Goal: Task Accomplishment & Management: Manage account settings

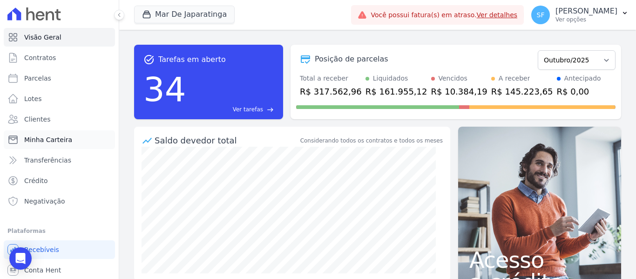
click at [34, 136] on span "Minha Carteira" at bounding box center [48, 139] width 48 height 9
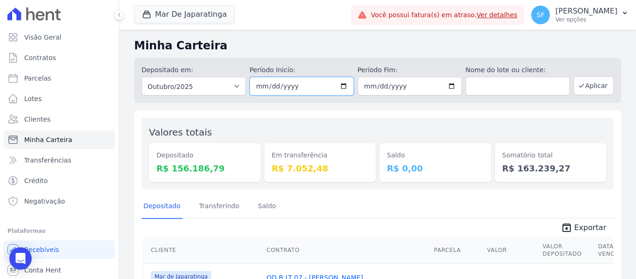
click at [340, 85] on input "2025-10-01" at bounding box center [302, 86] width 104 height 19
type input "[DATE]"
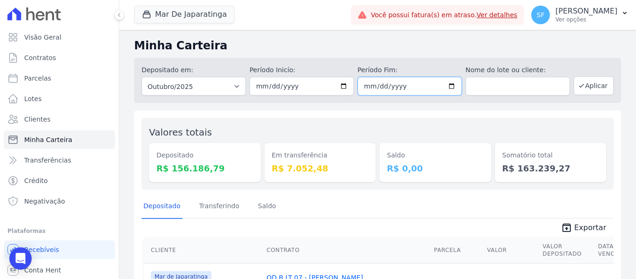
drag, startPoint x: 450, startPoint y: 87, endPoint x: 441, endPoint y: 84, distance: 9.6
click at [448, 87] on input "2025-10-31" at bounding box center [410, 86] width 104 height 19
type input "[DATE]"
click at [444, 126] on div "Saldo R$ 0,00" at bounding box center [436, 153] width 112 height 57
click at [594, 86] on button "Aplicar" at bounding box center [594, 85] width 40 height 19
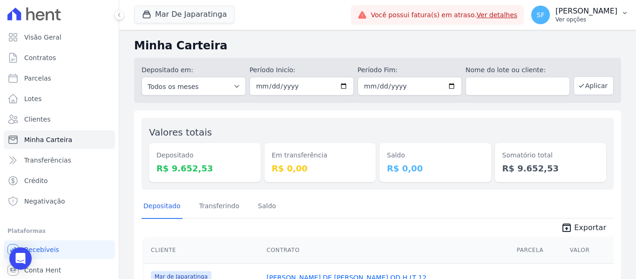
click at [616, 11] on p "[PERSON_NAME]" at bounding box center [587, 11] width 62 height 9
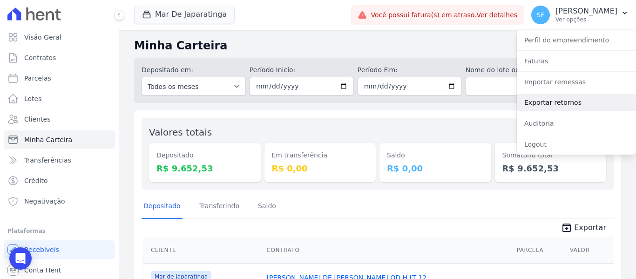
click at [568, 104] on link "Exportar retornos" at bounding box center [576, 102] width 119 height 17
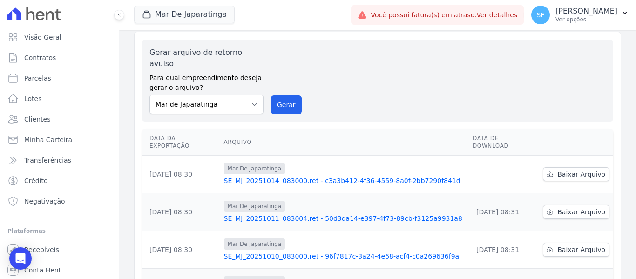
scroll to position [47, 0]
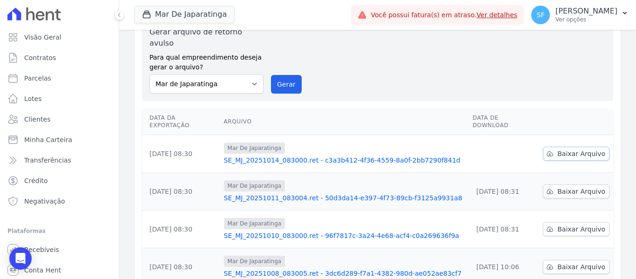
click at [567, 149] on span "Baixar Arquivo" at bounding box center [581, 153] width 48 height 9
click at [543, 88] on div "Gerar arquivo de retorno avulso Para qual empreendimento deseja gerar o arquivo…" at bounding box center [377, 60] width 471 height 82
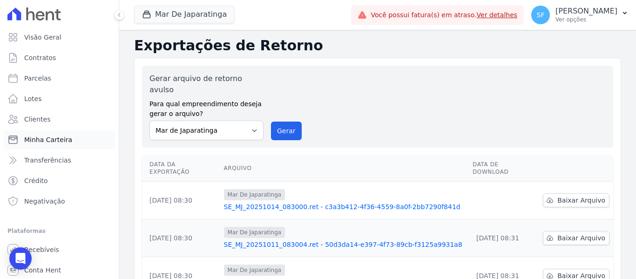
click at [46, 140] on span "Minha Carteira" at bounding box center [48, 139] width 48 height 9
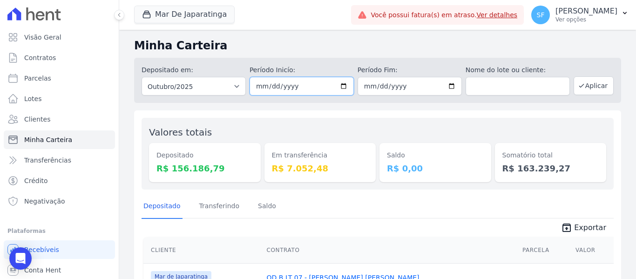
click at [341, 88] on input "2025-10-01" at bounding box center [302, 86] width 104 height 19
type input "[DATE]"
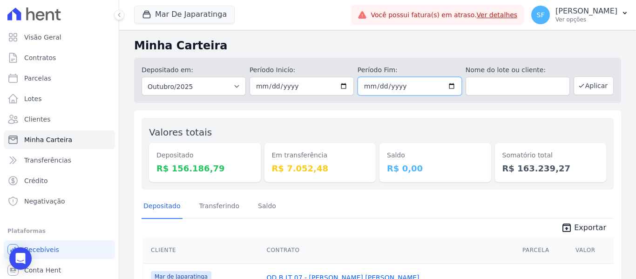
drag, startPoint x: 443, startPoint y: 87, endPoint x: 449, endPoint y: 86, distance: 5.7
click at [445, 86] on input "2025-10-31" at bounding box center [410, 86] width 104 height 19
type input "[DATE]"
click at [588, 85] on button "Aplicar" at bounding box center [594, 85] width 40 height 19
